Goal: Find specific page/section: Find specific page/section

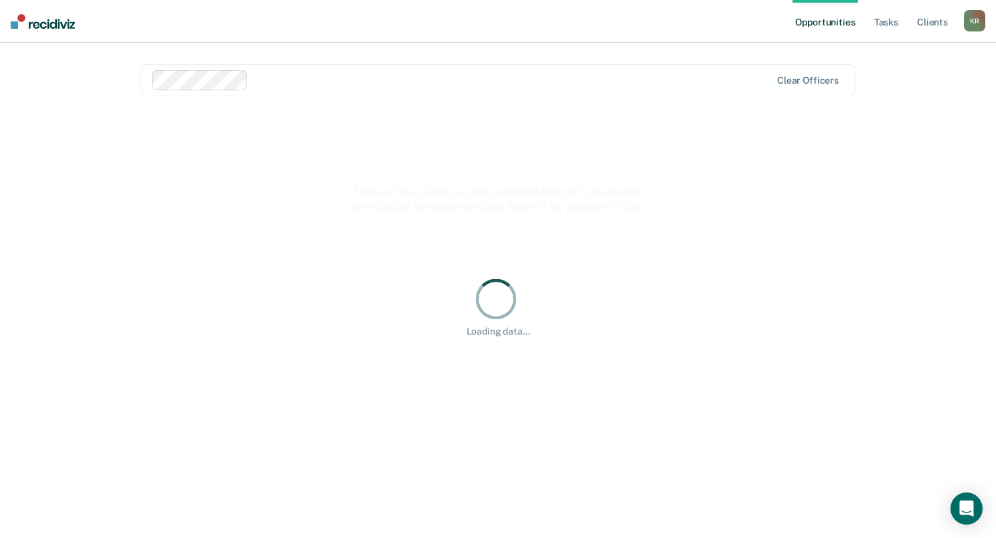
click at [370, 85] on div at bounding box center [512, 79] width 517 height 15
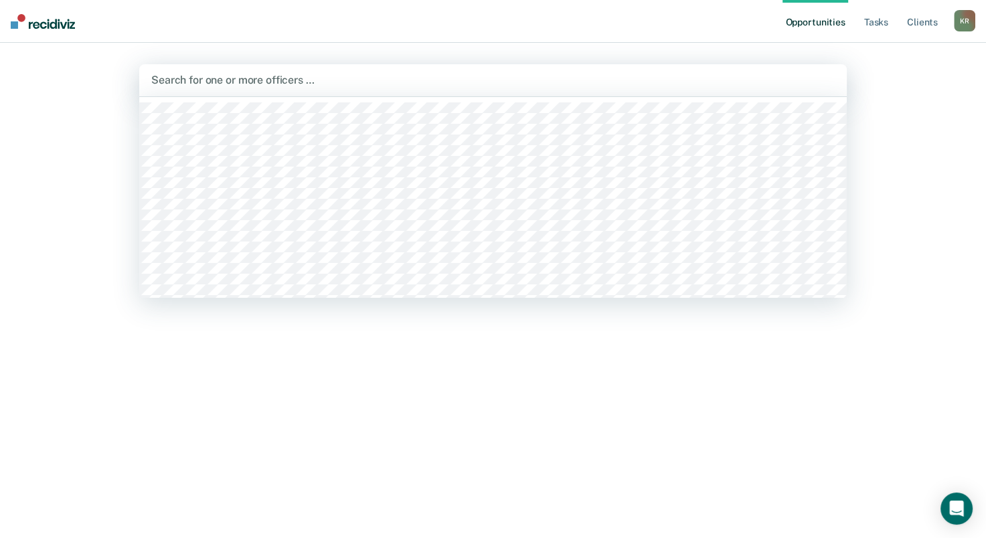
click at [236, 81] on div at bounding box center [493, 79] width 684 height 15
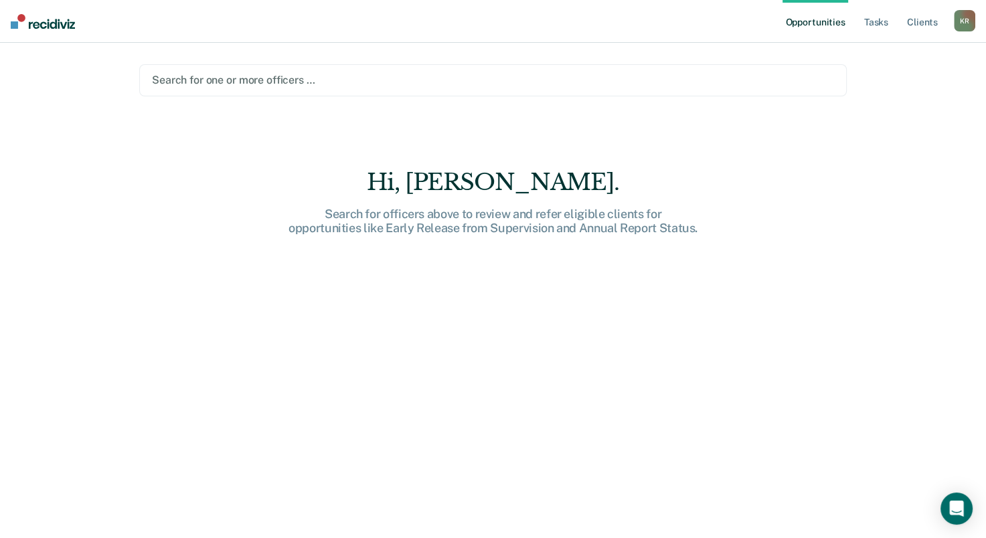
click at [234, 82] on div at bounding box center [493, 79] width 682 height 15
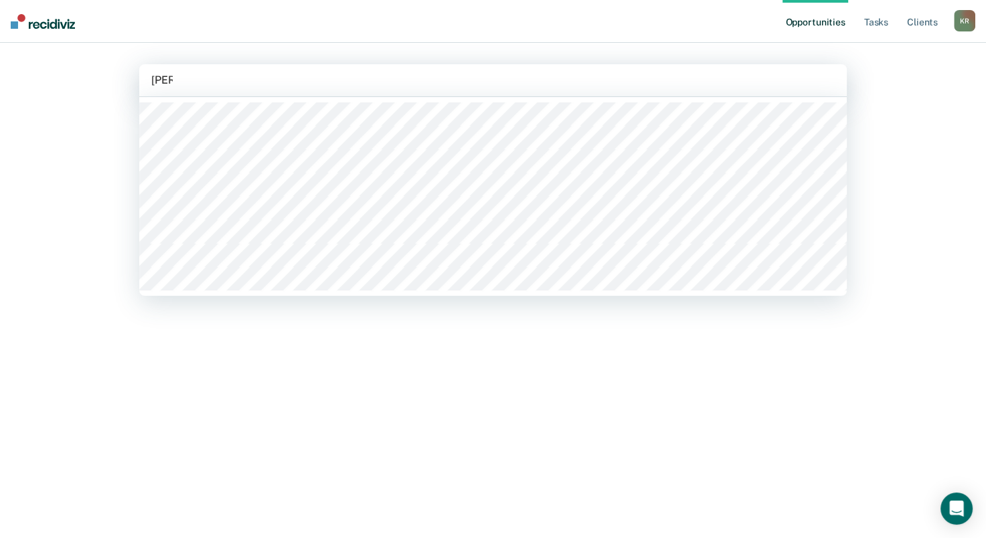
type input "Krist"
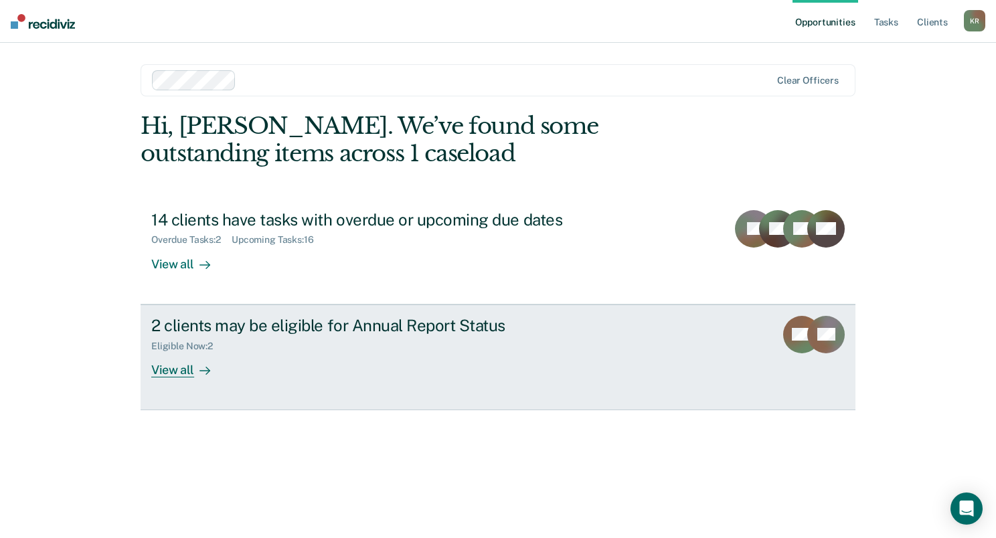
click at [171, 375] on div "View all" at bounding box center [188, 365] width 75 height 26
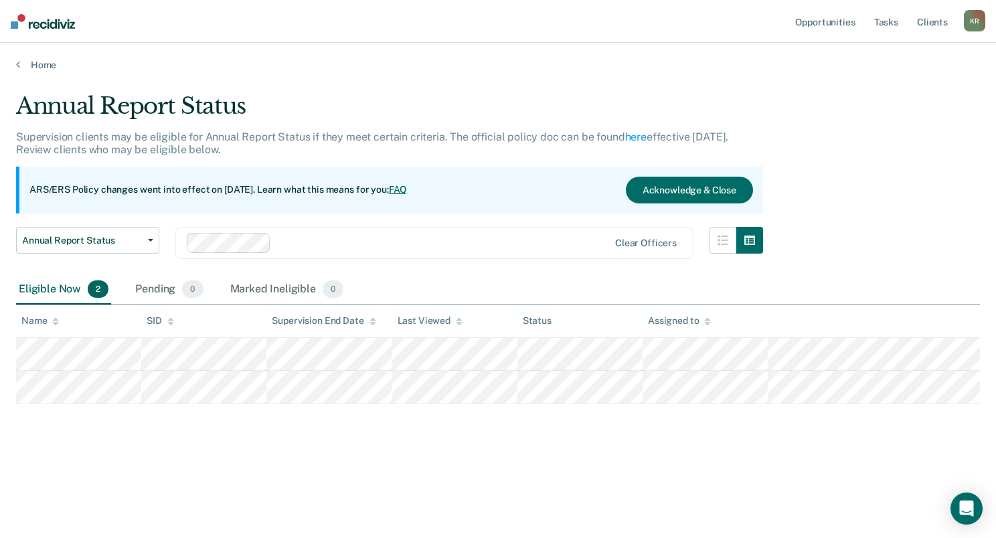
click at [50, 287] on div "Eligible Now 2" at bounding box center [63, 289] width 95 height 29
click at [39, 62] on link "Home" at bounding box center [498, 65] width 964 height 12
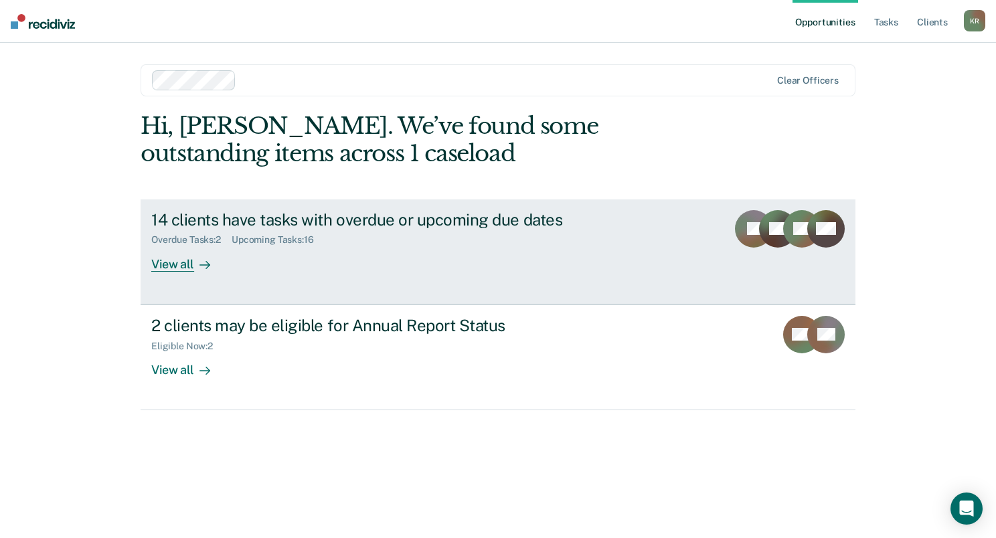
click at [190, 267] on div "View all" at bounding box center [188, 259] width 75 height 26
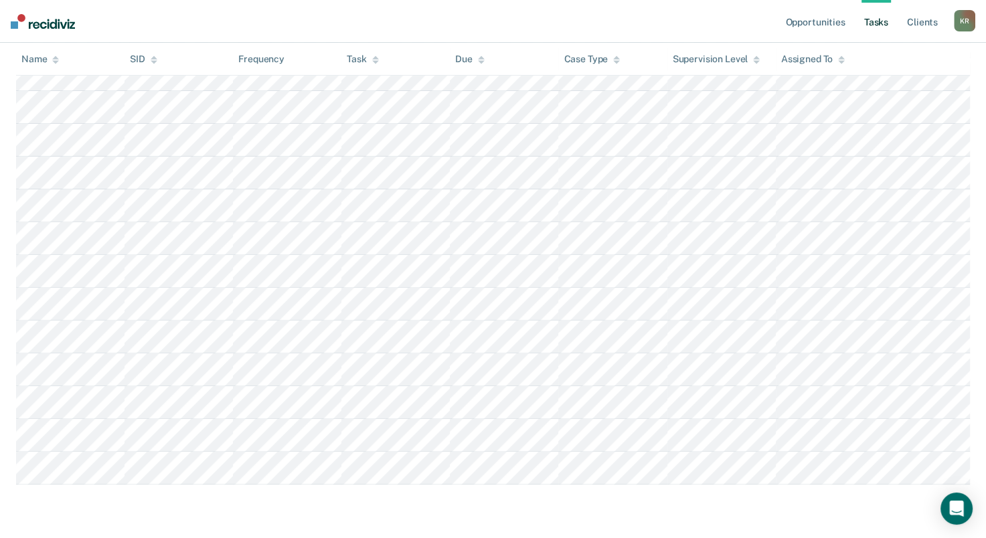
scroll to position [479, 0]
